Goal: Task Accomplishment & Management: Complete application form

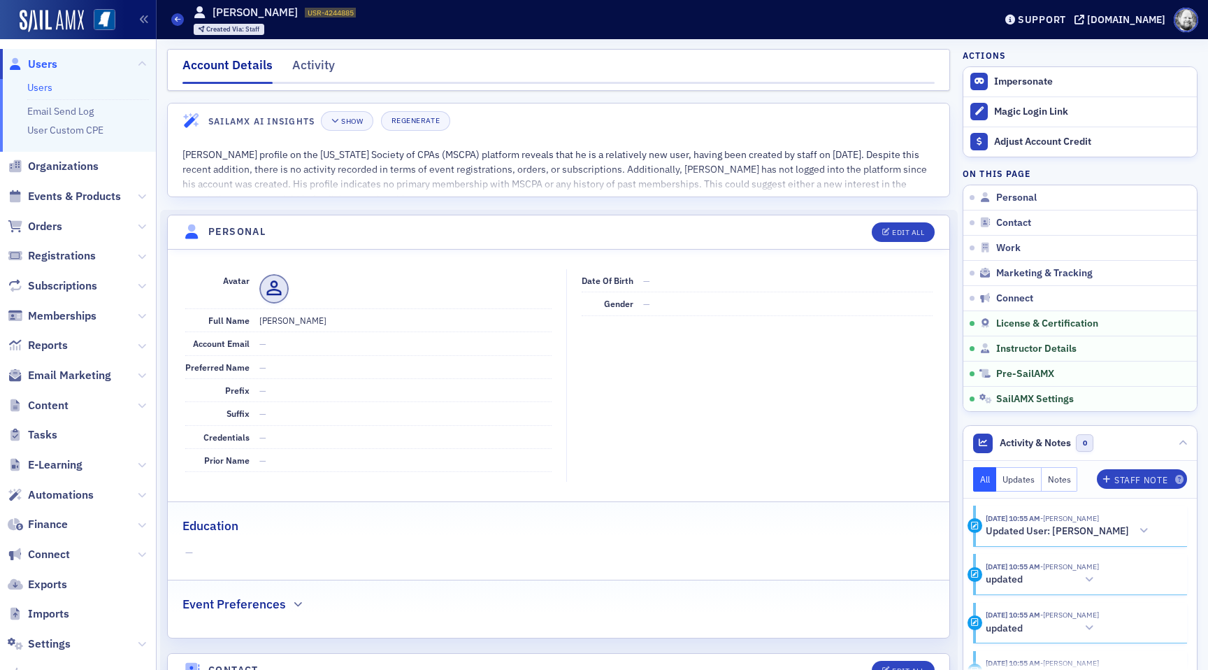
scroll to position [2313, 0]
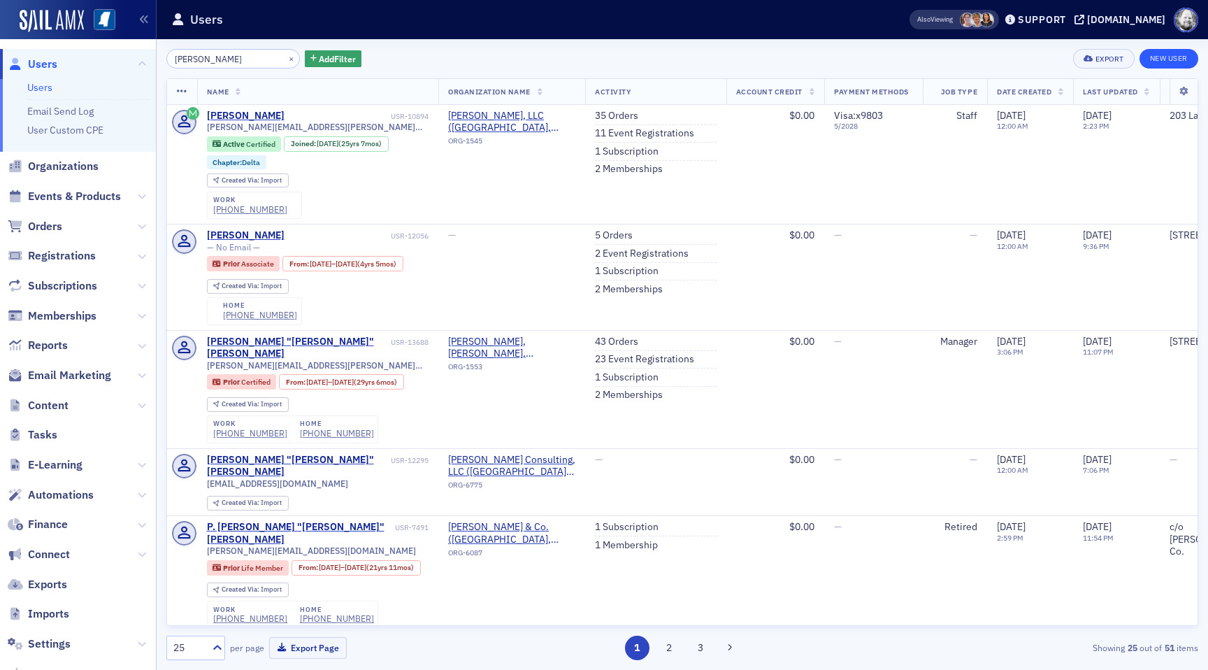
type input "[PERSON_NAME]"
click at [1149, 54] on link "New User" at bounding box center [1168, 59] width 59 height 20
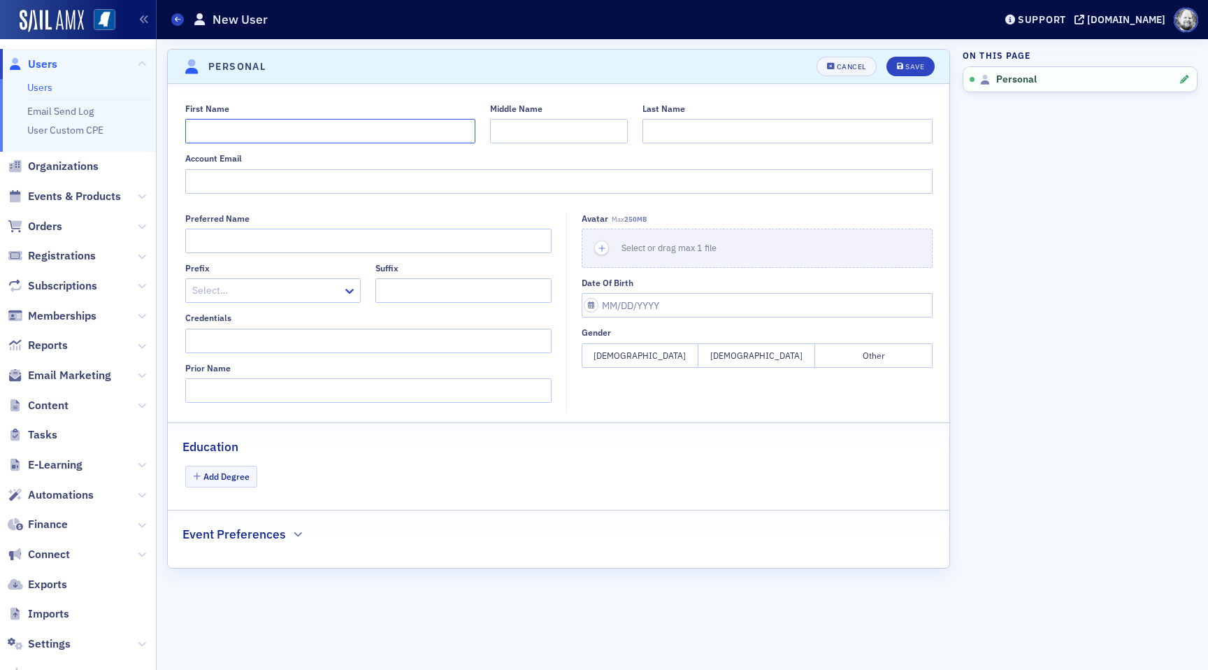
click at [398, 140] on input "First Name" at bounding box center [330, 131] width 290 height 24
type input "[PERSON_NAME]"
click at [892, 63] on button "Save" at bounding box center [910, 67] width 48 height 20
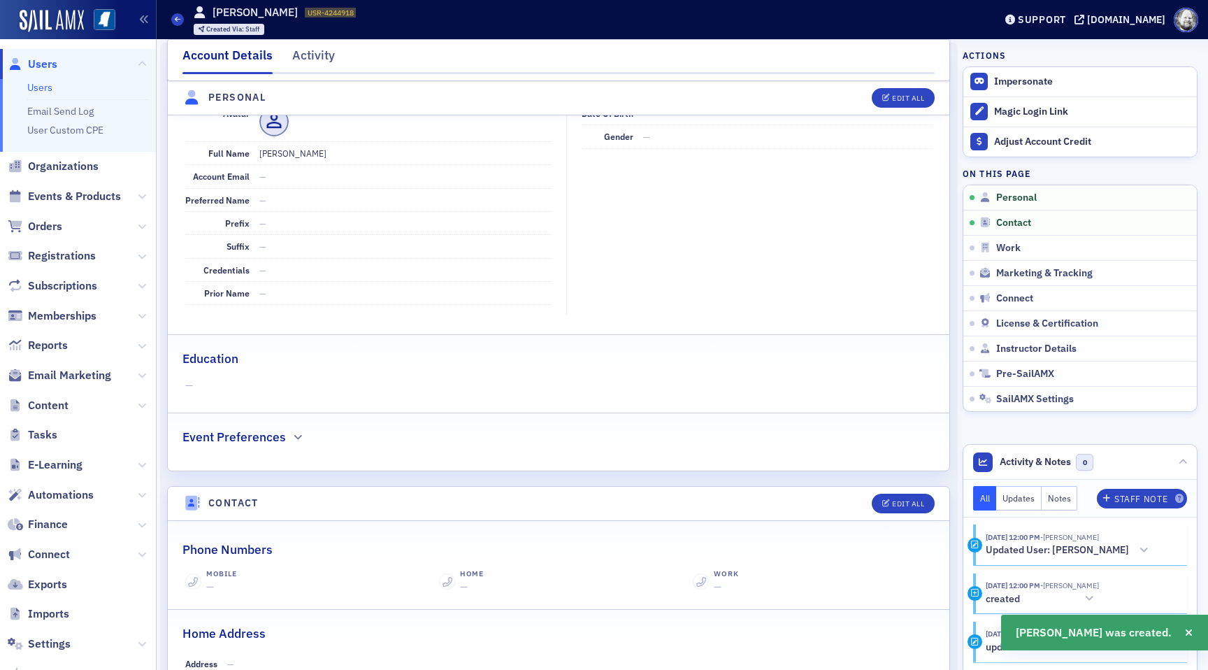
scroll to position [168, 0]
drag, startPoint x: 291, startPoint y: 11, endPoint x: 349, endPoint y: 13, distance: 58.7
click at [350, 12] on div "Users [PERSON_NAME] USR-4244918 4244918 Created Via : Staff" at bounding box center [572, 19] width 802 height 41
copy span "USR-4244918"
click at [1014, 342] on span "Instructor Details" at bounding box center [1036, 348] width 80 height 13
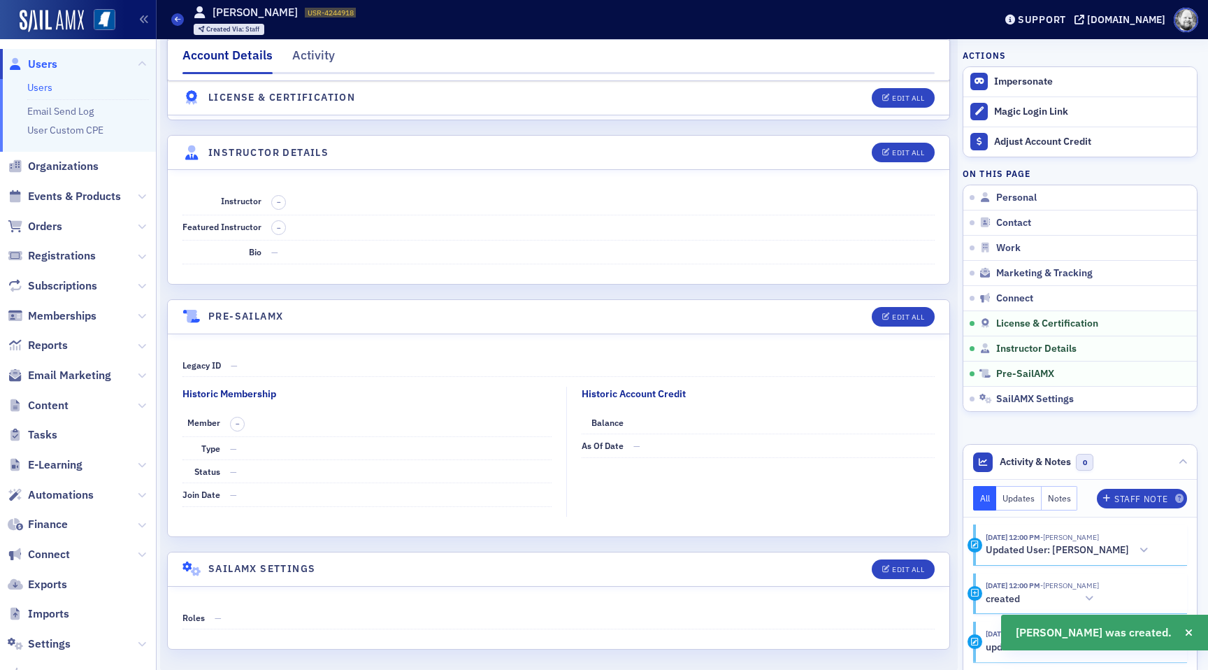
scroll to position [2313, 0]
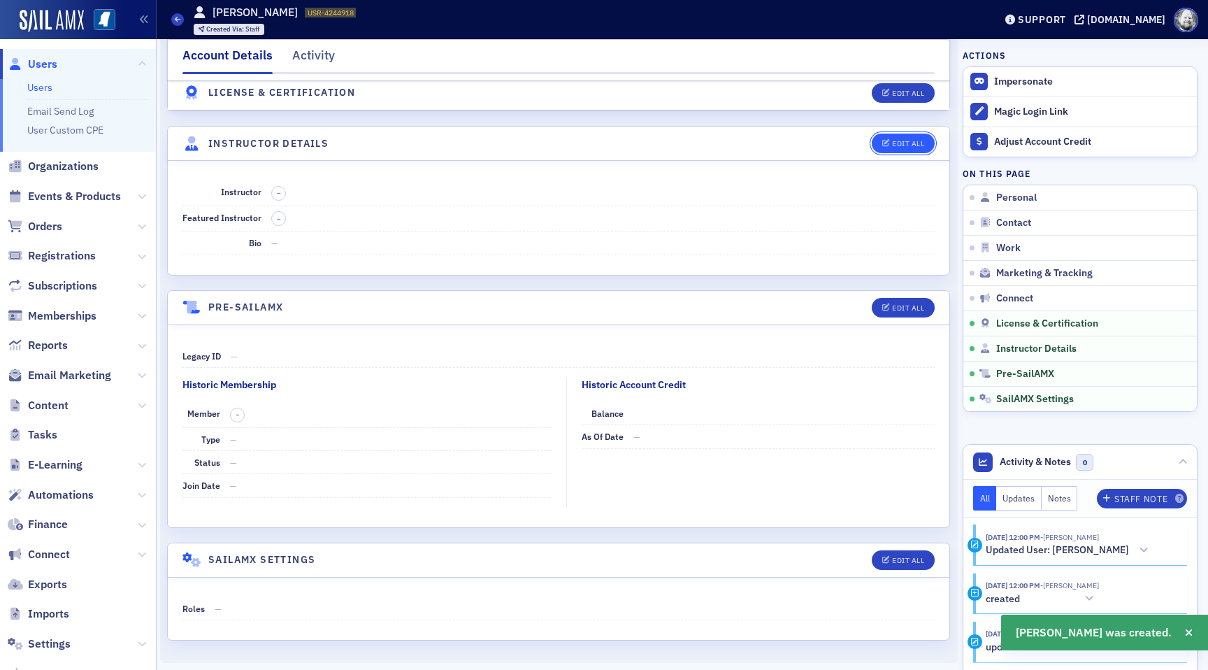
click at [906, 145] on div "Edit All" at bounding box center [908, 144] width 32 height 8
select select "US"
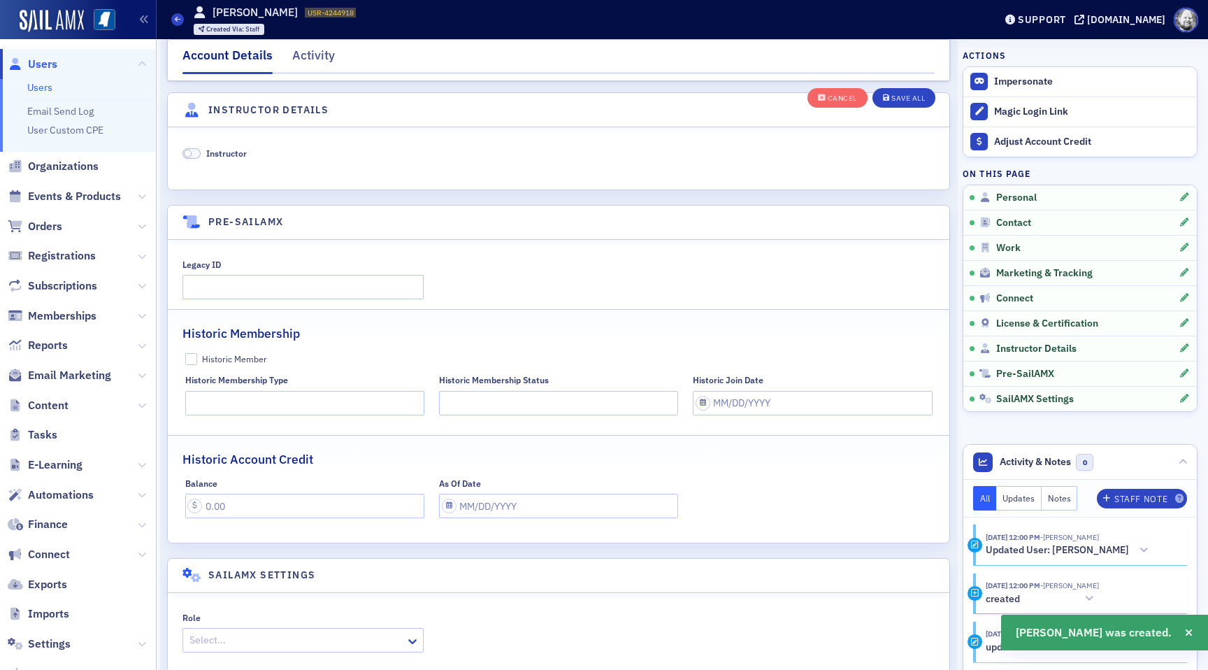
scroll to position [2677, 0]
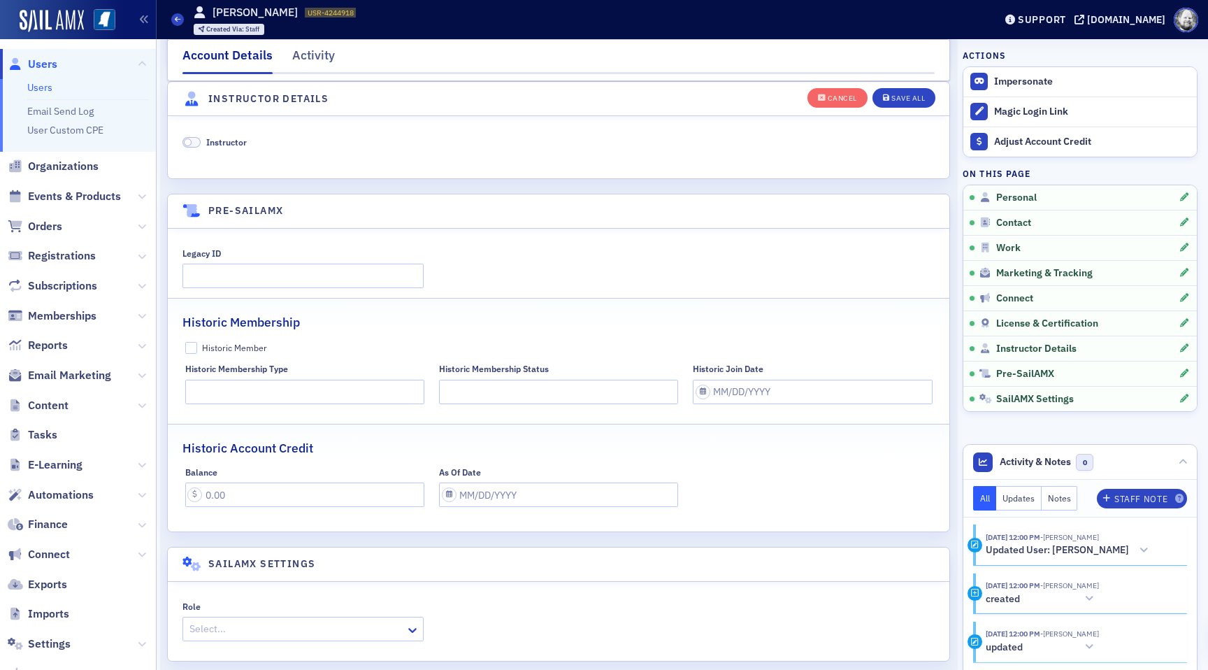
click at [228, 145] on span "Instructor" at bounding box center [226, 141] width 41 height 11
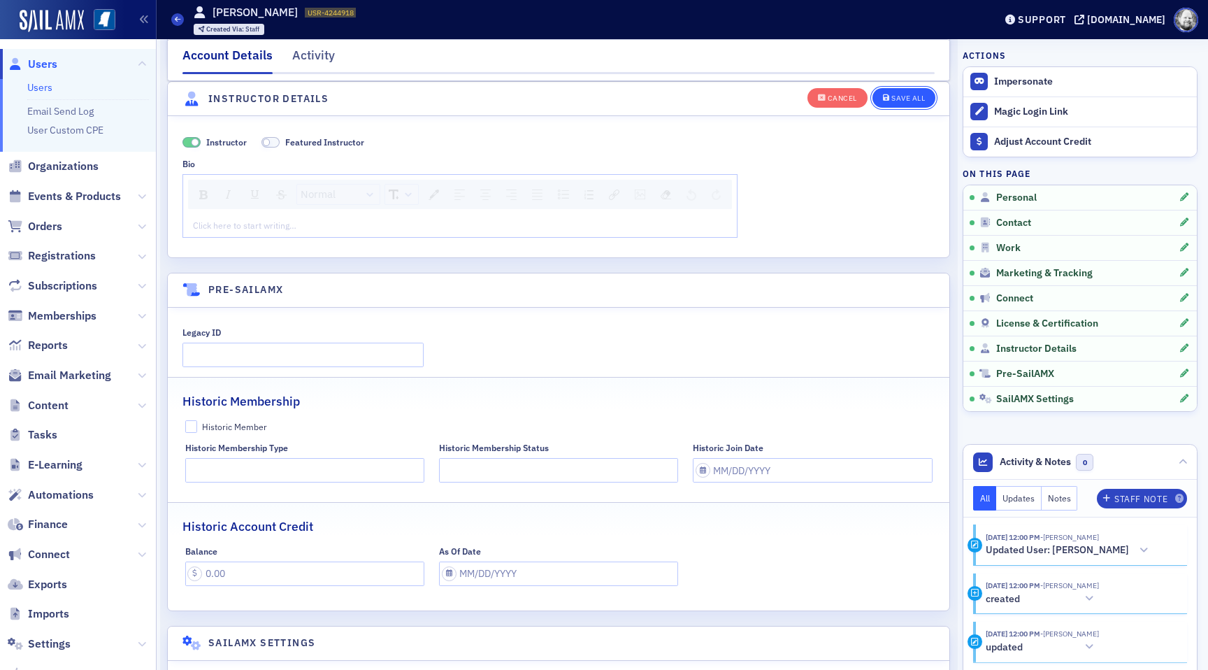
click at [903, 96] on div "Save All" at bounding box center [908, 98] width 34 height 8
